Goal: Task Accomplishment & Management: Use online tool/utility

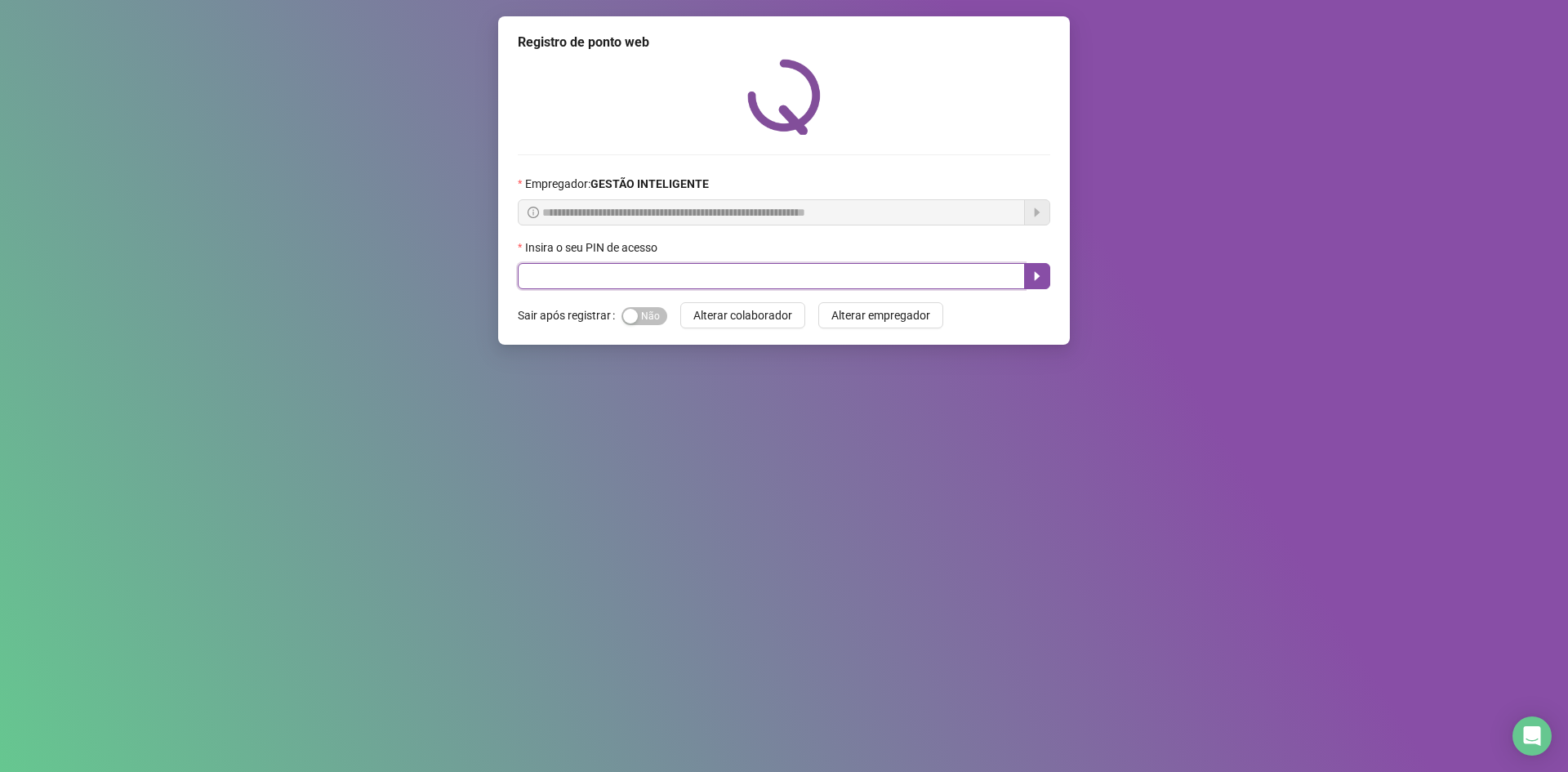
click at [555, 270] on input "text" at bounding box center [772, 276] width 507 height 26
type input "*"
type input "*****"
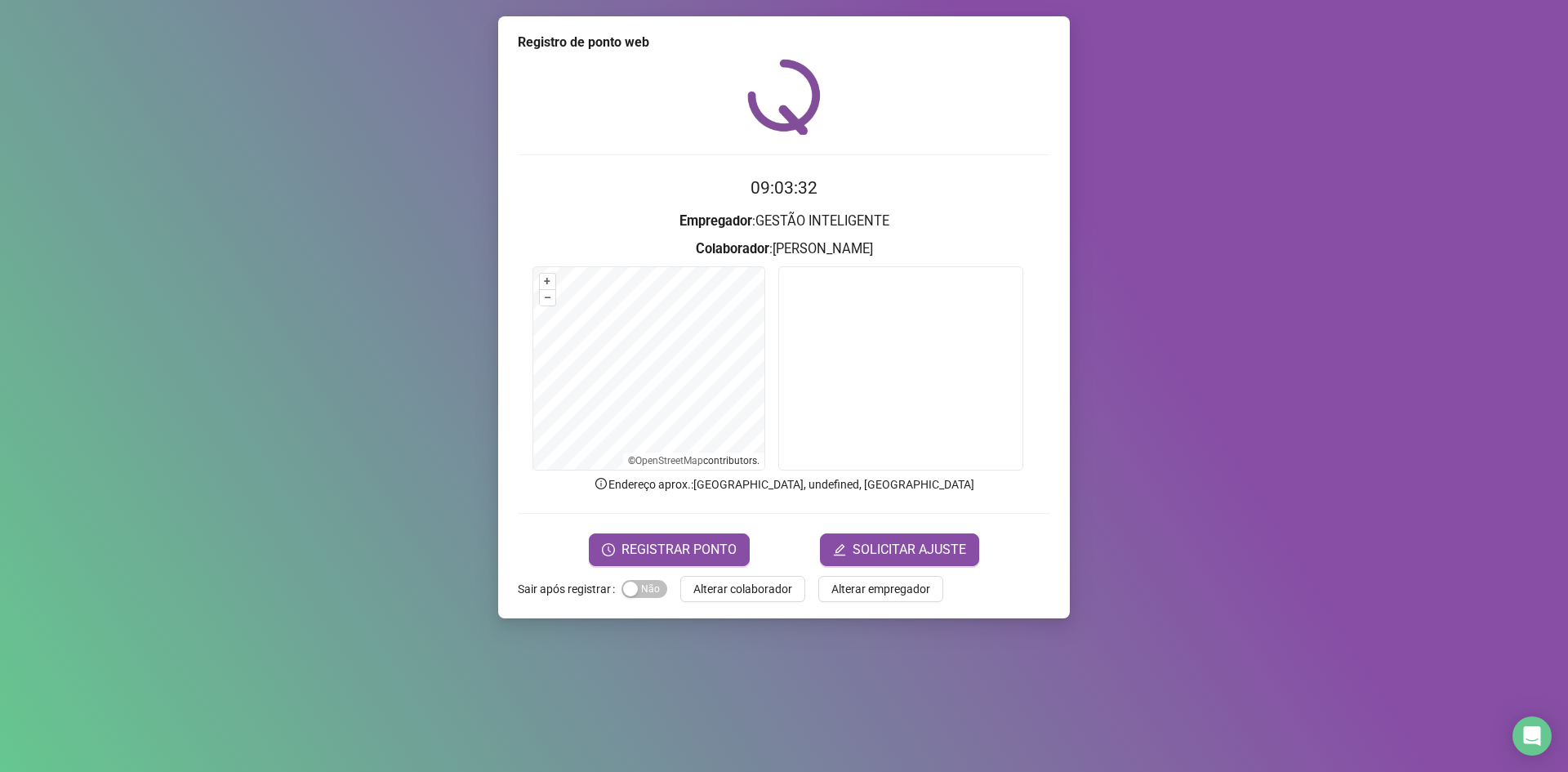
click at [696, 521] on form "09:03:32 Empregador : GESTÃO INTELIGENTE Colaborador : [PERSON_NAME] + – ⇧ › © …" at bounding box center [784, 370] width 532 height 390
click at [696, 550] on span "REGISTRAR PONTO" at bounding box center [678, 550] width 115 height 20
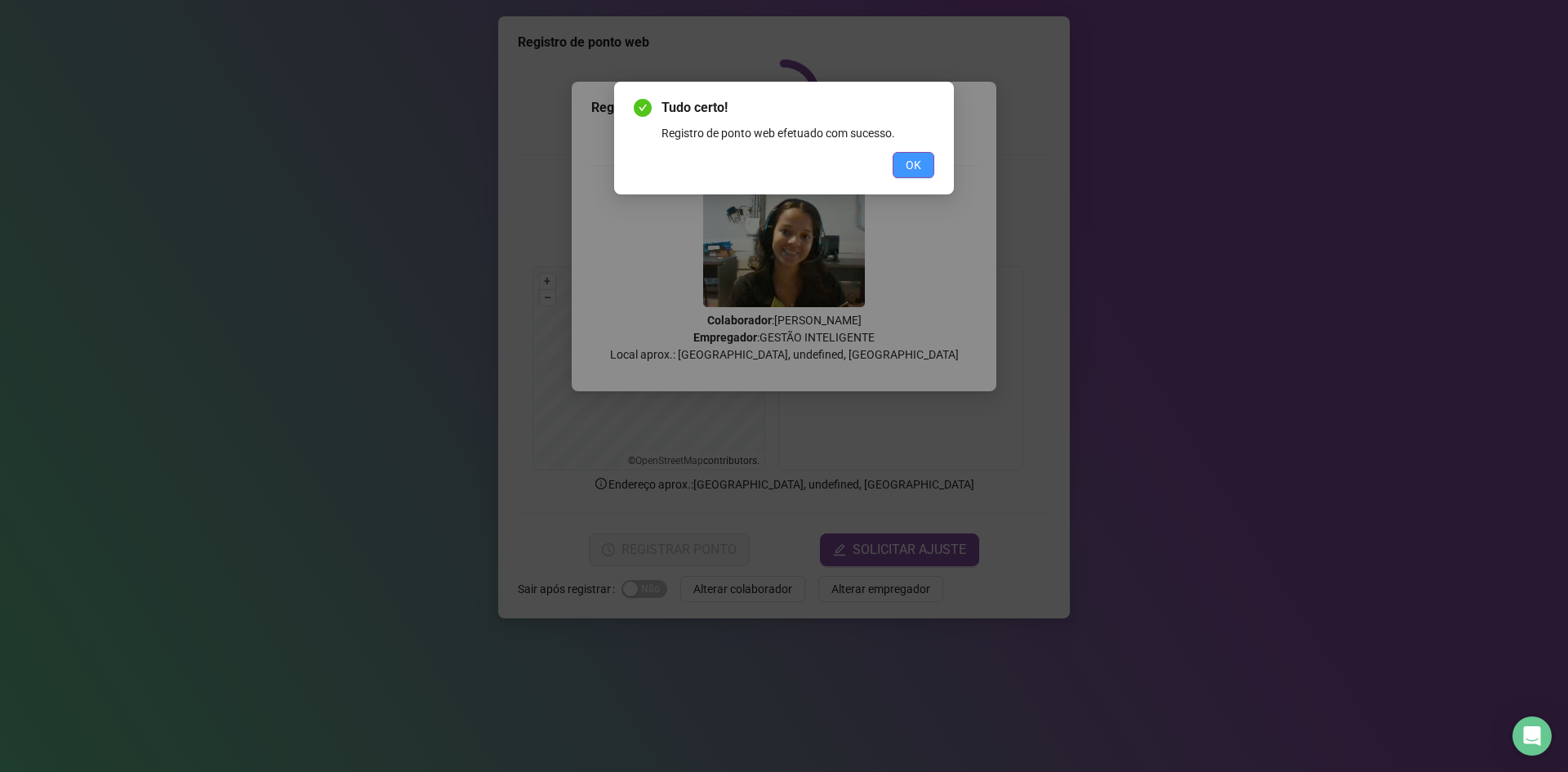
click at [926, 166] on button "OK" at bounding box center [914, 165] width 42 height 26
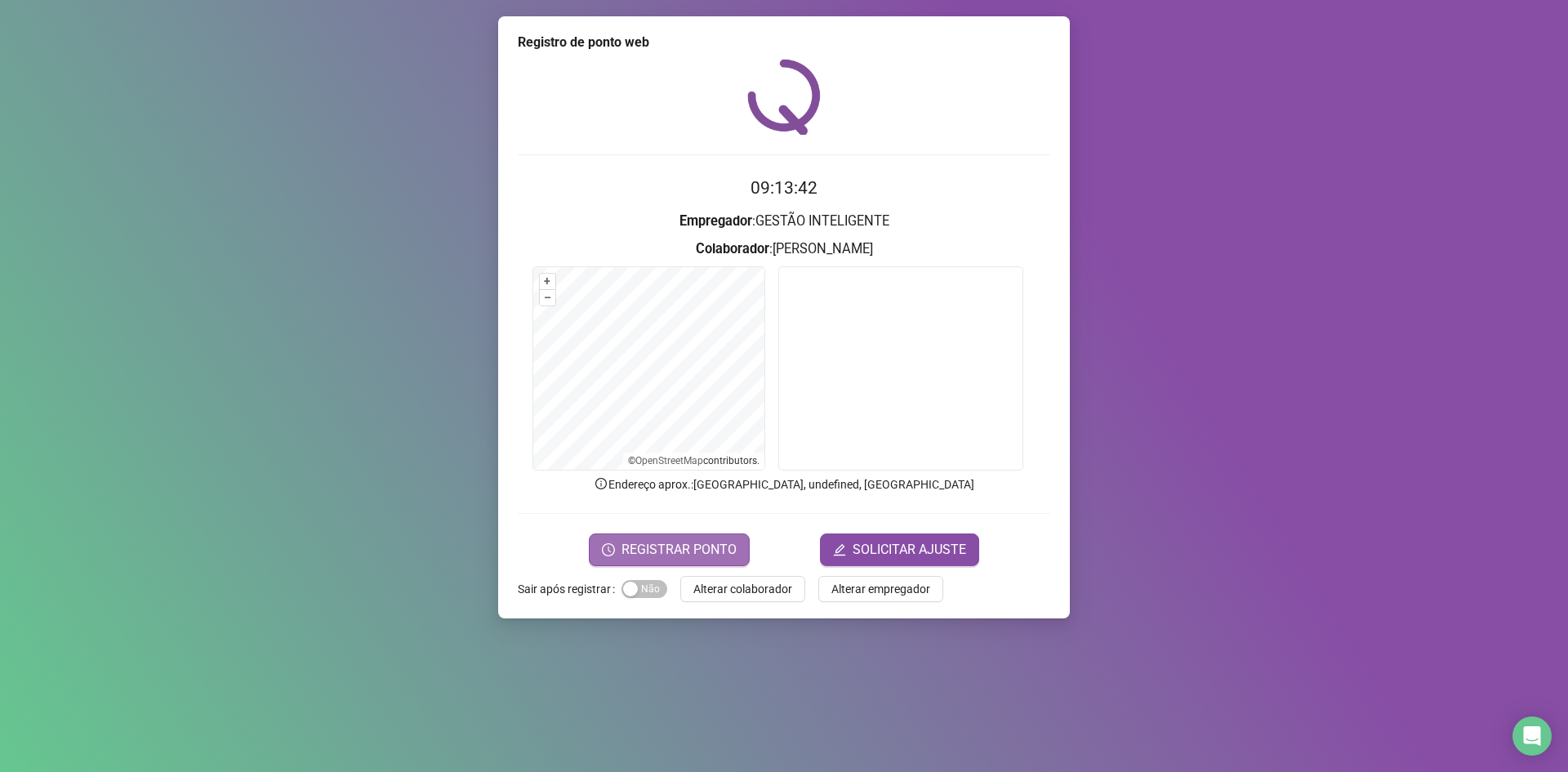
click at [661, 552] on span "REGISTRAR PONTO" at bounding box center [678, 550] width 115 height 20
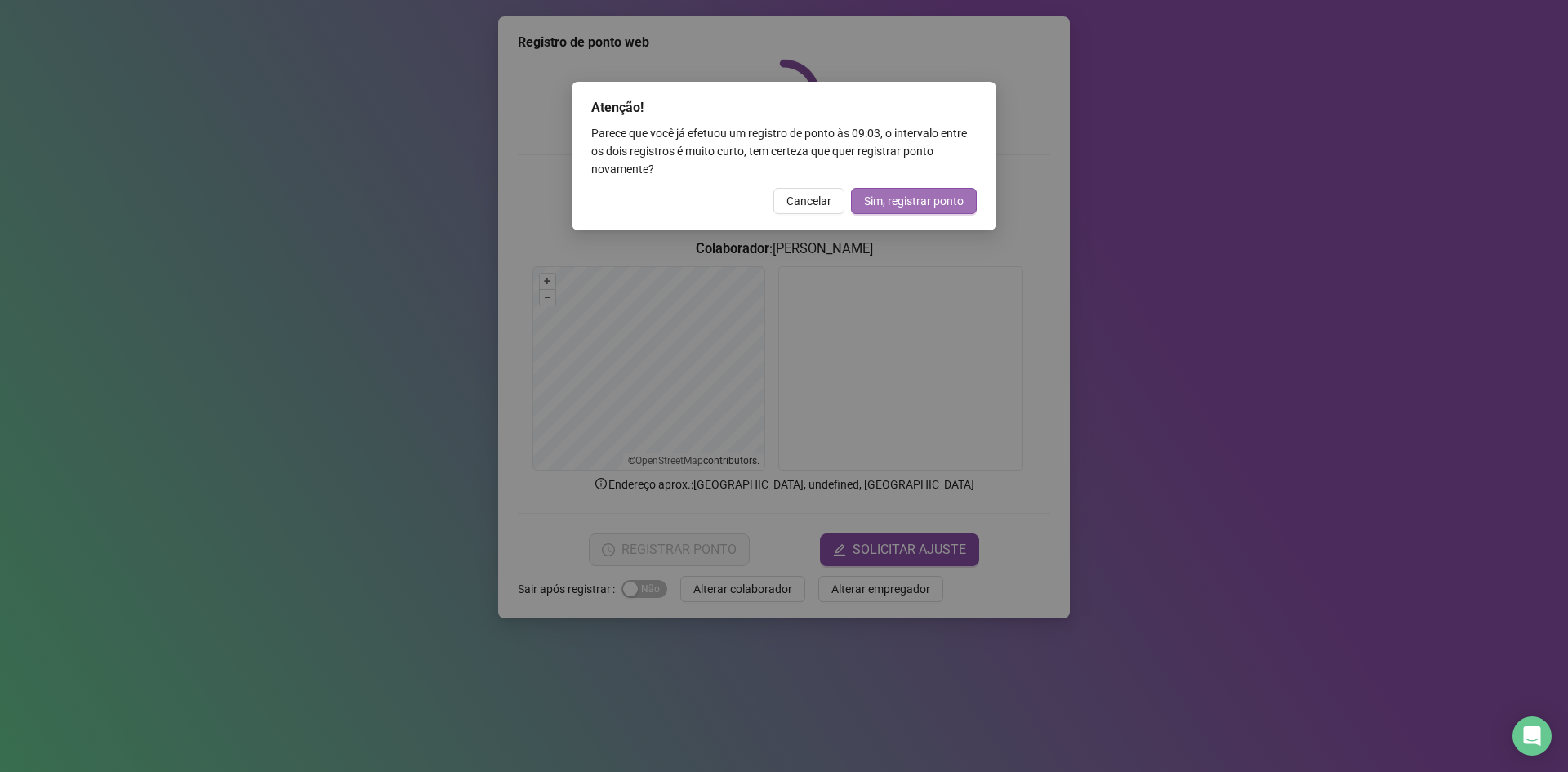
click at [920, 200] on span "Sim, registrar ponto" at bounding box center [914, 201] width 100 height 18
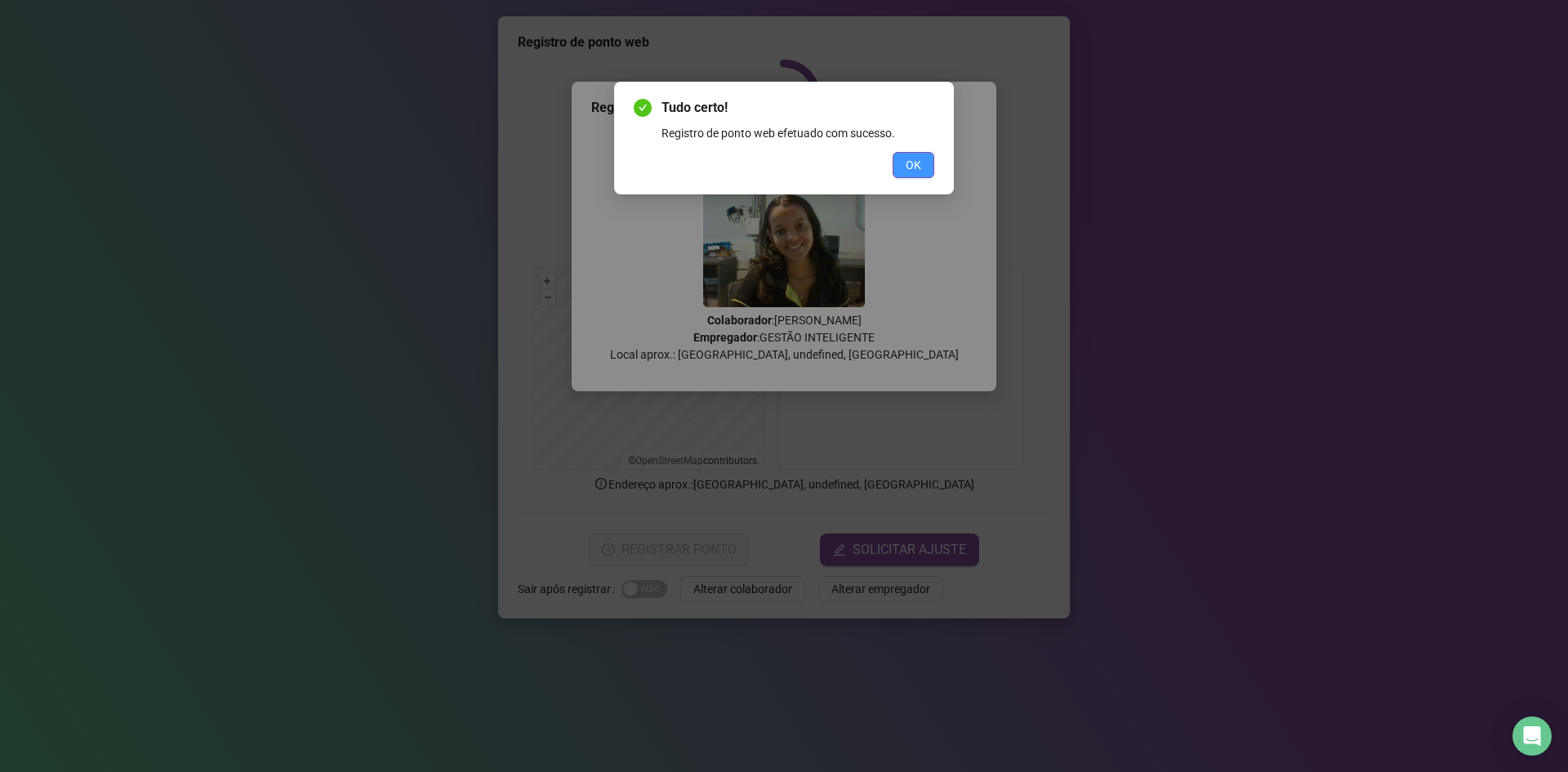
click at [915, 172] on span "OK" at bounding box center [914, 165] width 16 height 18
